Goal: Information Seeking & Learning: Learn about a topic

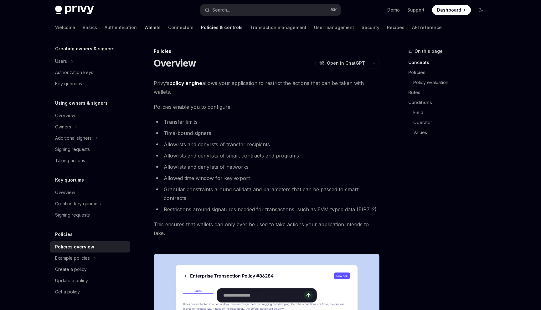
click at [144, 28] on link "Wallets" at bounding box center [152, 27] width 16 height 15
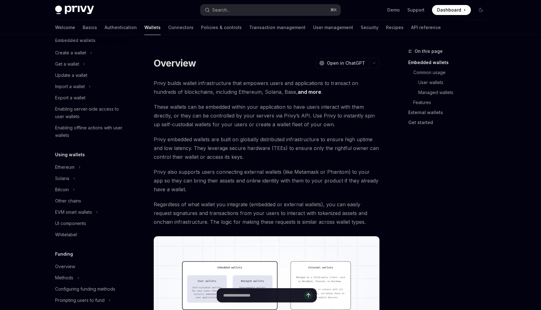
scroll to position [44, 0]
click at [64, 177] on div "Solana" at bounding box center [62, 179] width 14 height 8
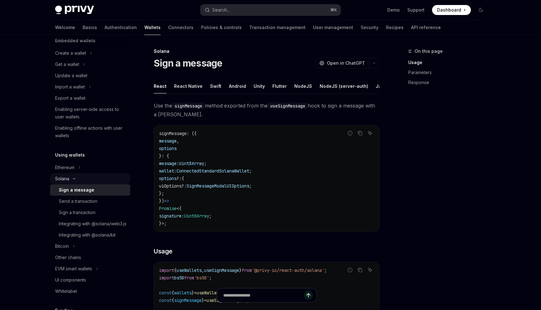
click at [62, 180] on div "Solana" at bounding box center [62, 179] width 14 height 8
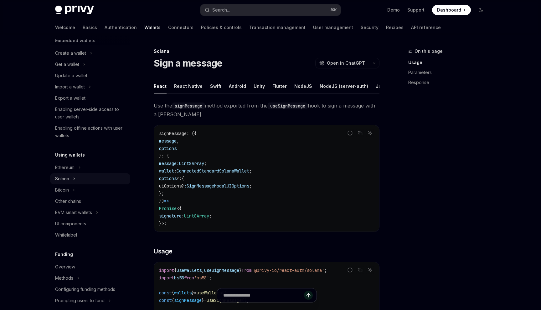
click at [62, 180] on div "Solana" at bounding box center [62, 179] width 14 height 8
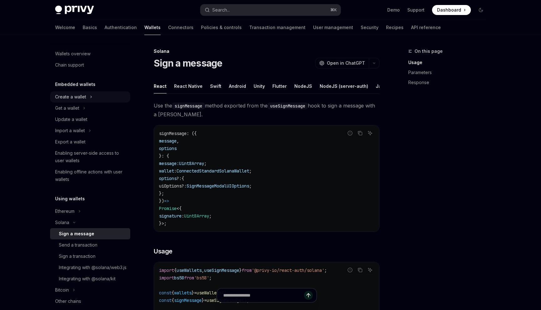
click at [79, 98] on div "Create a wallet" at bounding box center [70, 97] width 31 height 8
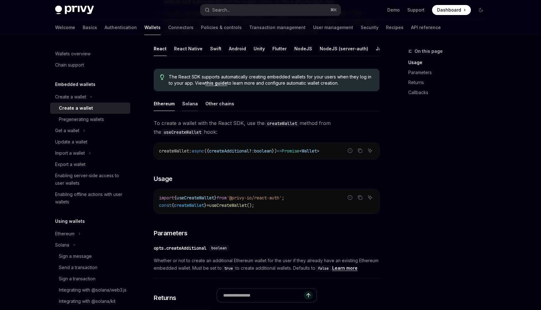
scroll to position [131, 0]
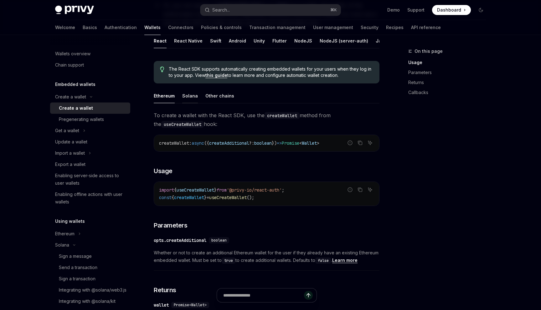
click at [185, 98] on div "Solana" at bounding box center [190, 96] width 16 height 15
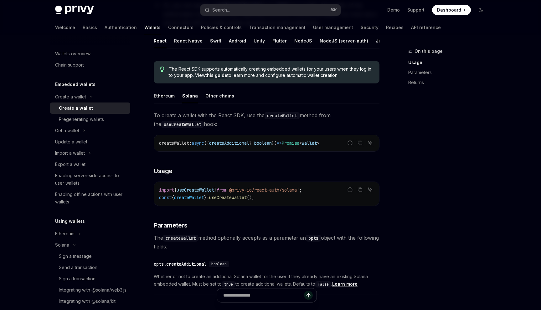
click at [193, 93] on div "Solana" at bounding box center [190, 96] width 16 height 15
click at [159, 95] on div "Ethereum" at bounding box center [164, 96] width 21 height 15
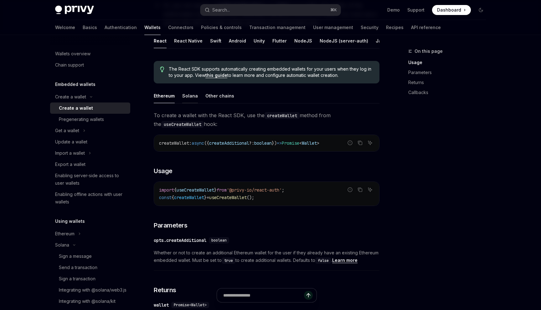
click at [183, 97] on div "Solana" at bounding box center [190, 96] width 16 height 15
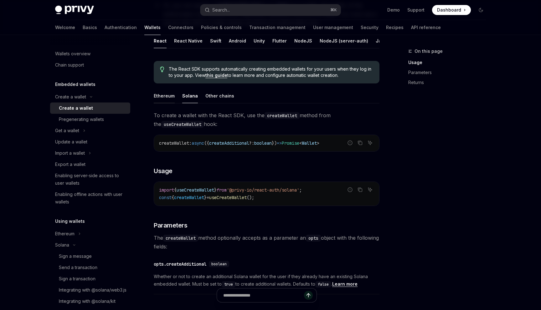
click at [160, 98] on div "Ethereum" at bounding box center [164, 96] width 21 height 15
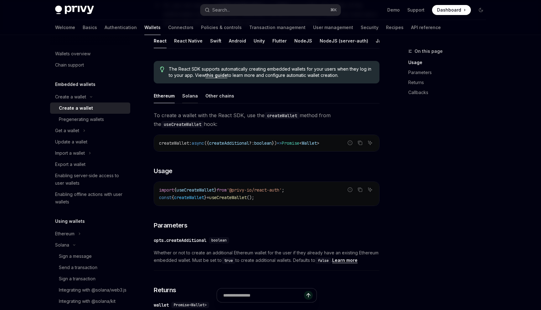
click at [184, 98] on div "Solana" at bounding box center [190, 96] width 16 height 15
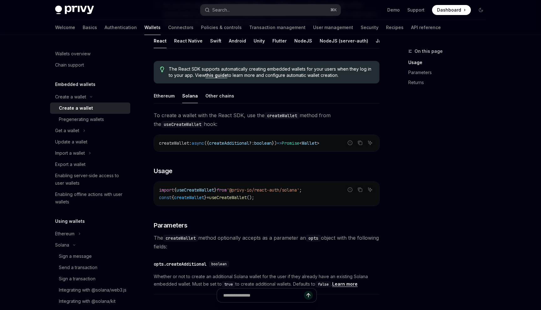
click at [153, 98] on div "Create a wallet Create a wallet OpenAI Open in ChatGPT OpenAI Open in ChatGPT P…" at bounding box center [208, 186] width 346 height 539
click at [182, 98] on div "Solana" at bounding box center [190, 96] width 16 height 15
click at [164, 98] on div "Ethereum" at bounding box center [164, 96] width 21 height 15
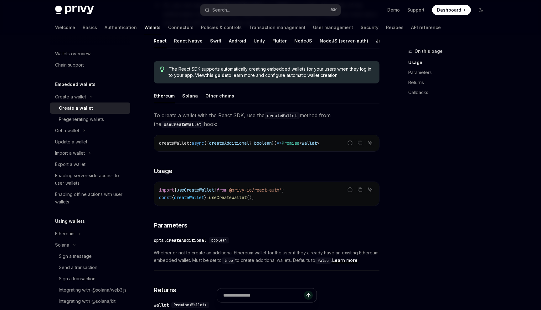
click at [197, 98] on ul "Ethereum Solana Other chains" at bounding box center [267, 96] width 226 height 15
click at [160, 98] on div "Ethereum" at bounding box center [164, 96] width 21 height 15
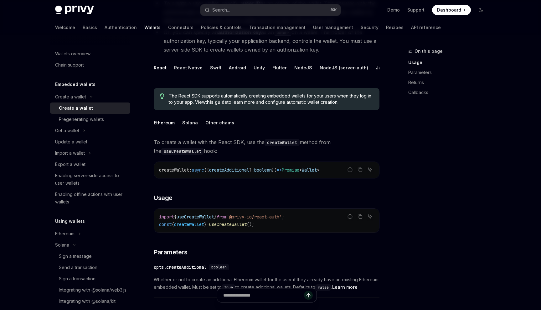
scroll to position [120, 0]
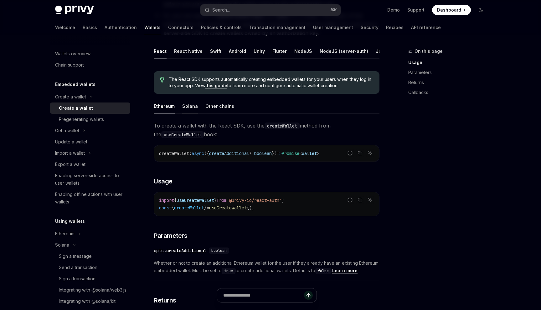
click at [187, 108] on div "Solana" at bounding box center [190, 106] width 16 height 15
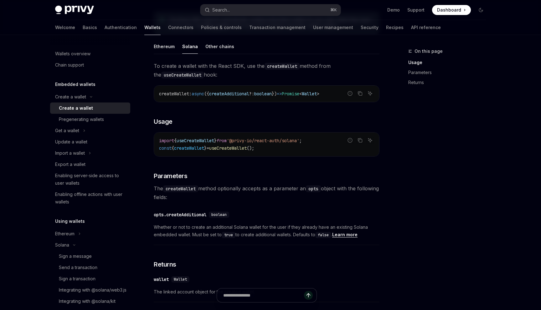
scroll to position [181, 0]
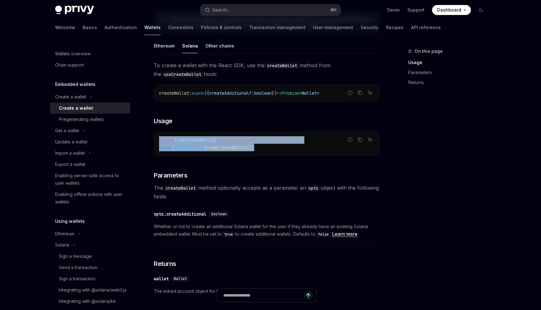
drag, startPoint x: 158, startPoint y: 139, endPoint x: 290, endPoint y: 147, distance: 132.0
click at [290, 147] on div "import { useCreateWallet } from '@privy-io/react-auth/solana' ; const { createW…" at bounding box center [266, 144] width 225 height 24
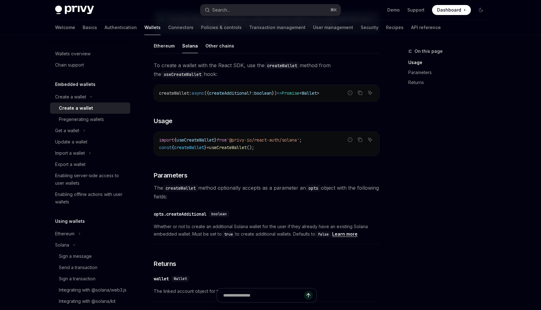
click at [193, 152] on div "import { useCreateWallet } from '@privy-io/react-auth/solana' ; const { createW…" at bounding box center [266, 144] width 225 height 24
click at [198, 151] on code "import { useCreateWallet } from '@privy-io/react-auth/solana' ; const { createW…" at bounding box center [266, 143] width 215 height 15
click at [200, 146] on span "createWallet" at bounding box center [189, 148] width 30 height 6
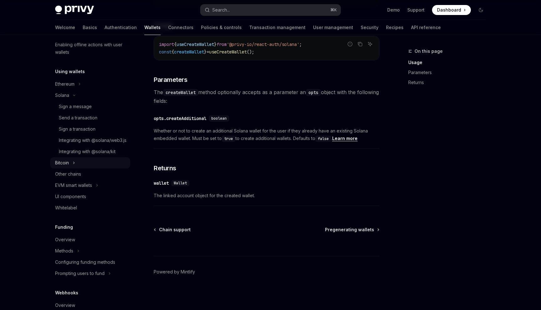
scroll to position [144, 0]
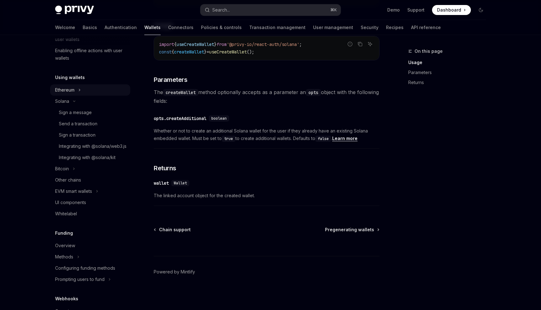
click at [65, 90] on div "Ethereum" at bounding box center [64, 90] width 19 height 8
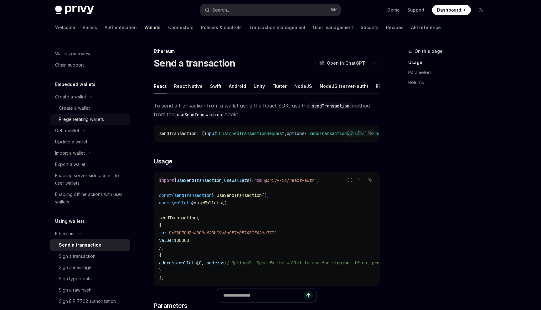
scroll to position [1, 0]
click at [83, 110] on div "Create a wallet" at bounding box center [74, 109] width 31 height 8
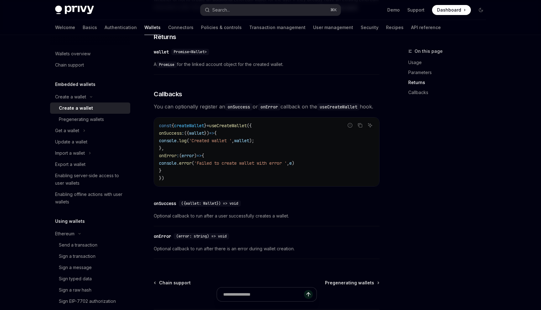
scroll to position [279, 0]
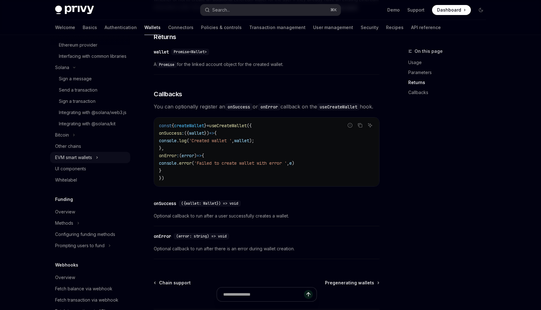
click at [61, 162] on div "EVM smart wallets" at bounding box center [73, 158] width 37 height 8
type textarea "*"
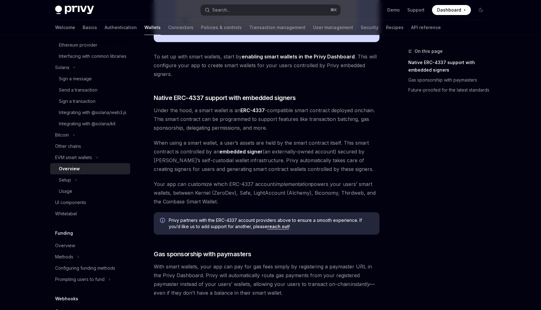
scroll to position [3, 0]
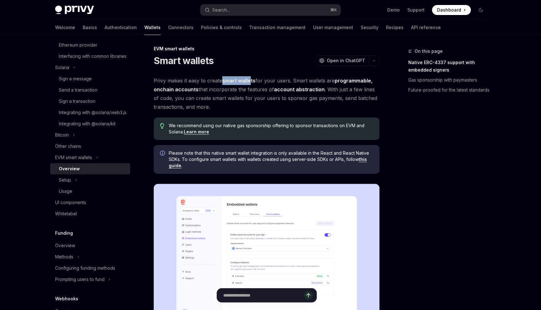
drag, startPoint x: 223, startPoint y: 82, endPoint x: 251, endPoint y: 82, distance: 27.9
click at [251, 82] on strong "smart wallets" at bounding box center [238, 81] width 33 height 6
